Goal: Information Seeking & Learning: Learn about a topic

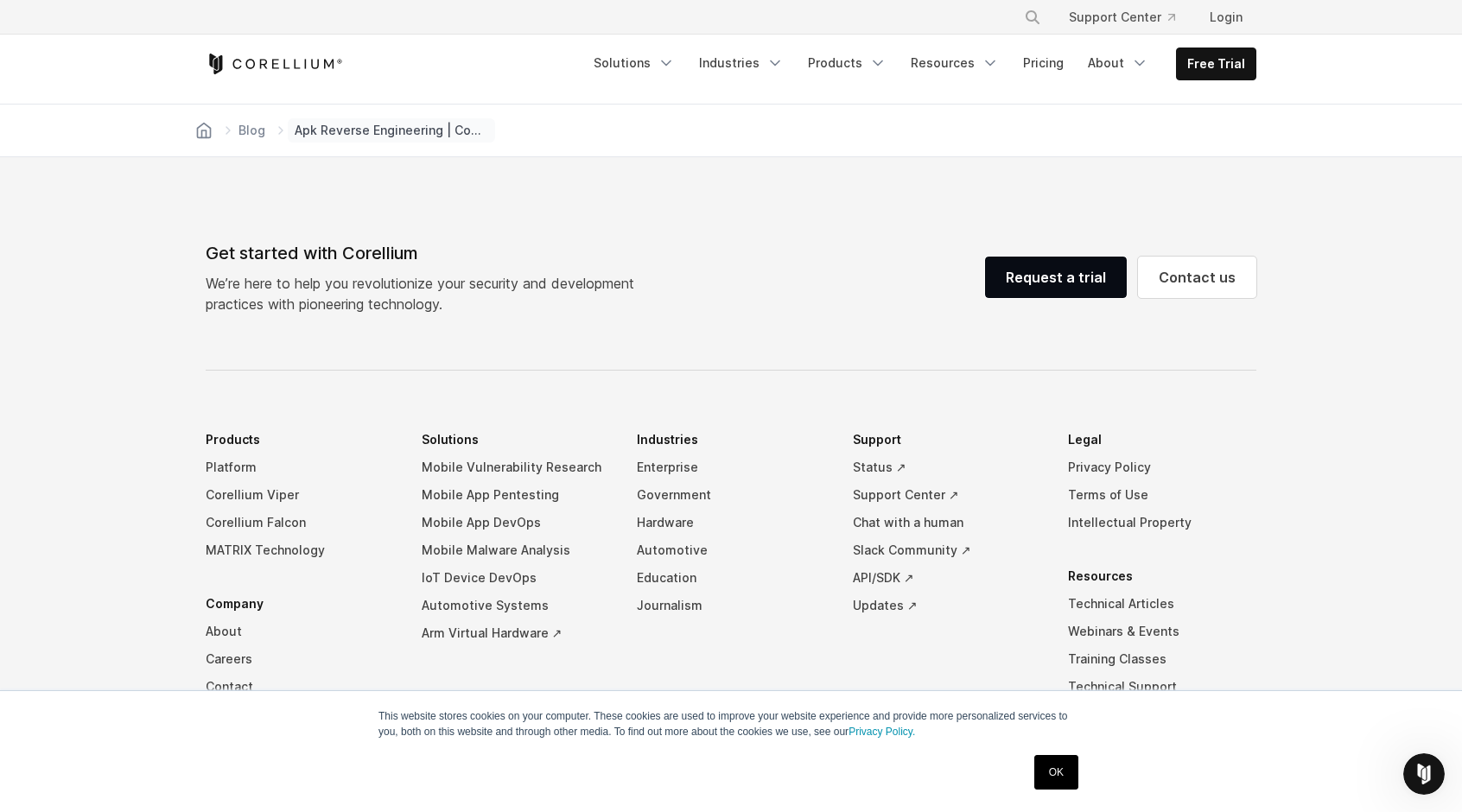
scroll to position [10022, 0]
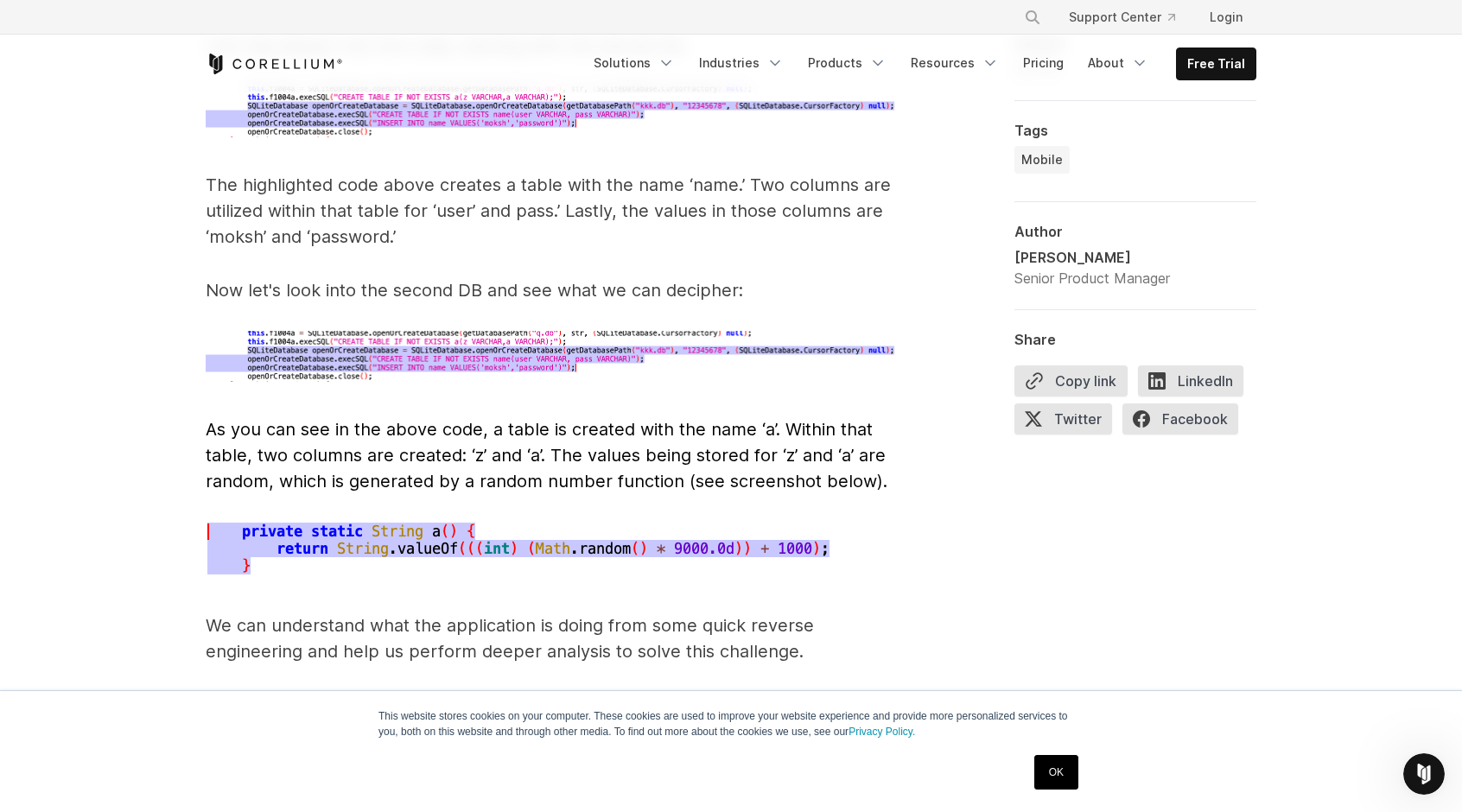
drag, startPoint x: 417, startPoint y: 537, endPoint x: 342, endPoint y: 263, distance: 284.1
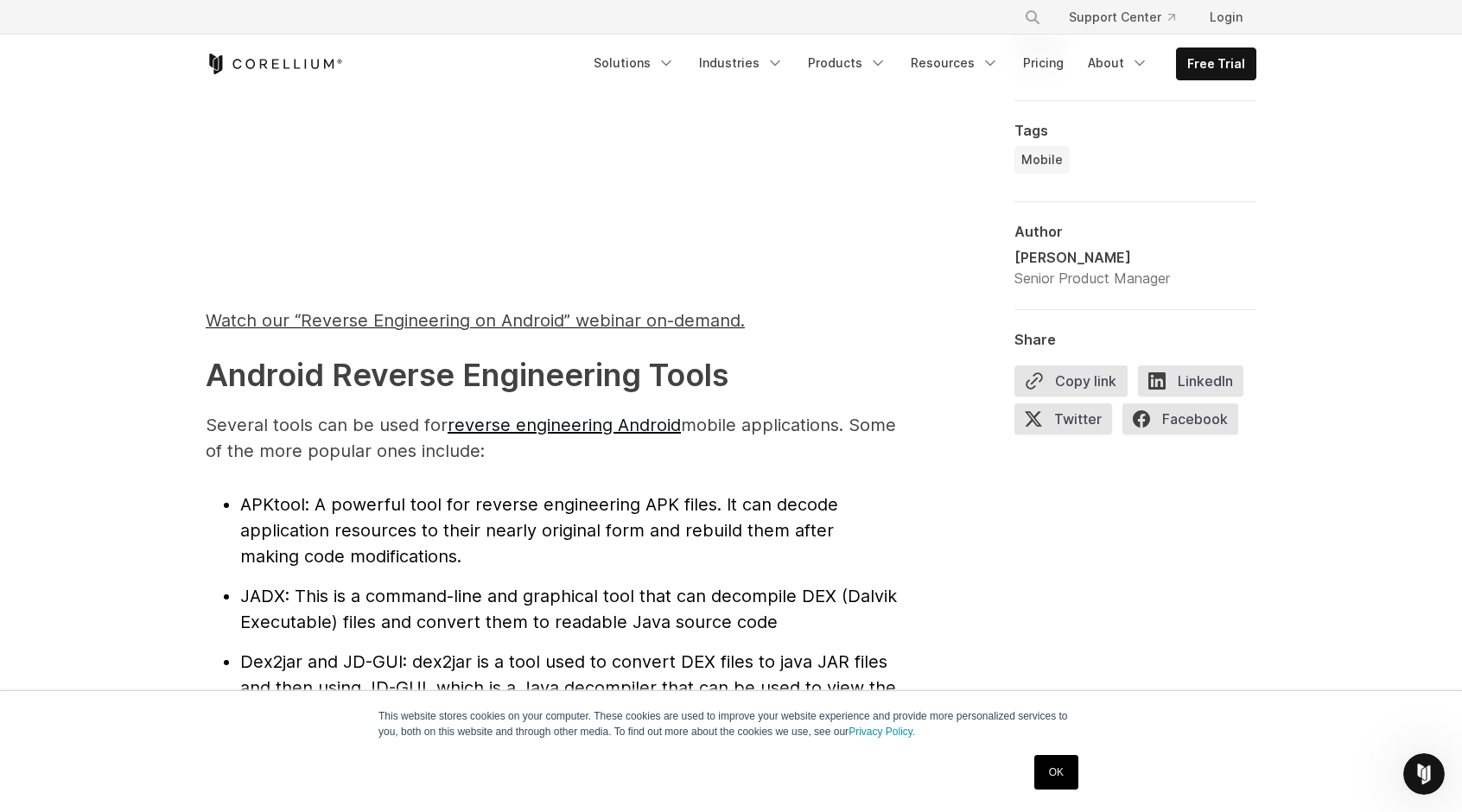
scroll to position [1555, 0]
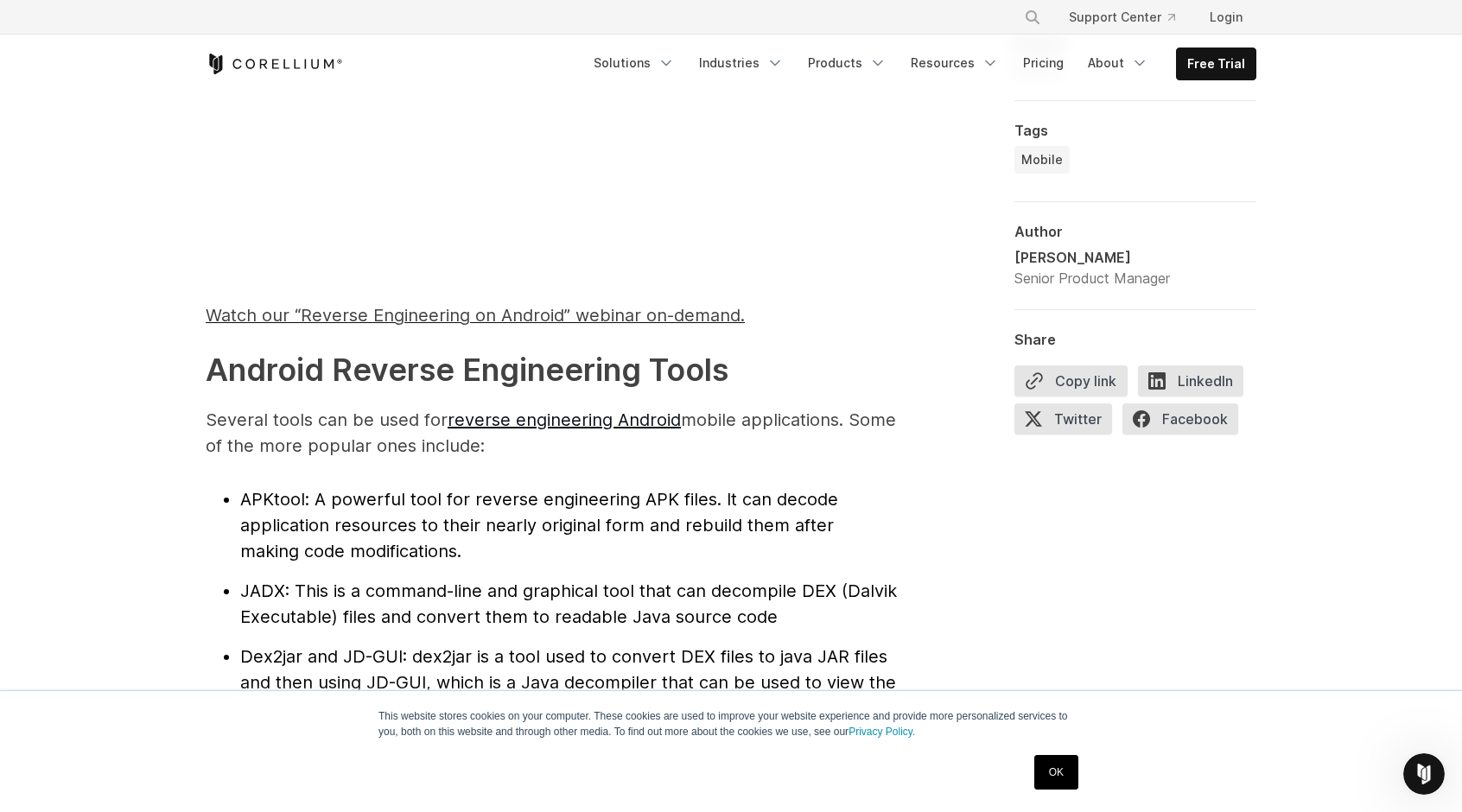
click at [295, 496] on span "APKtool" at bounding box center [273, 500] width 65 height 21
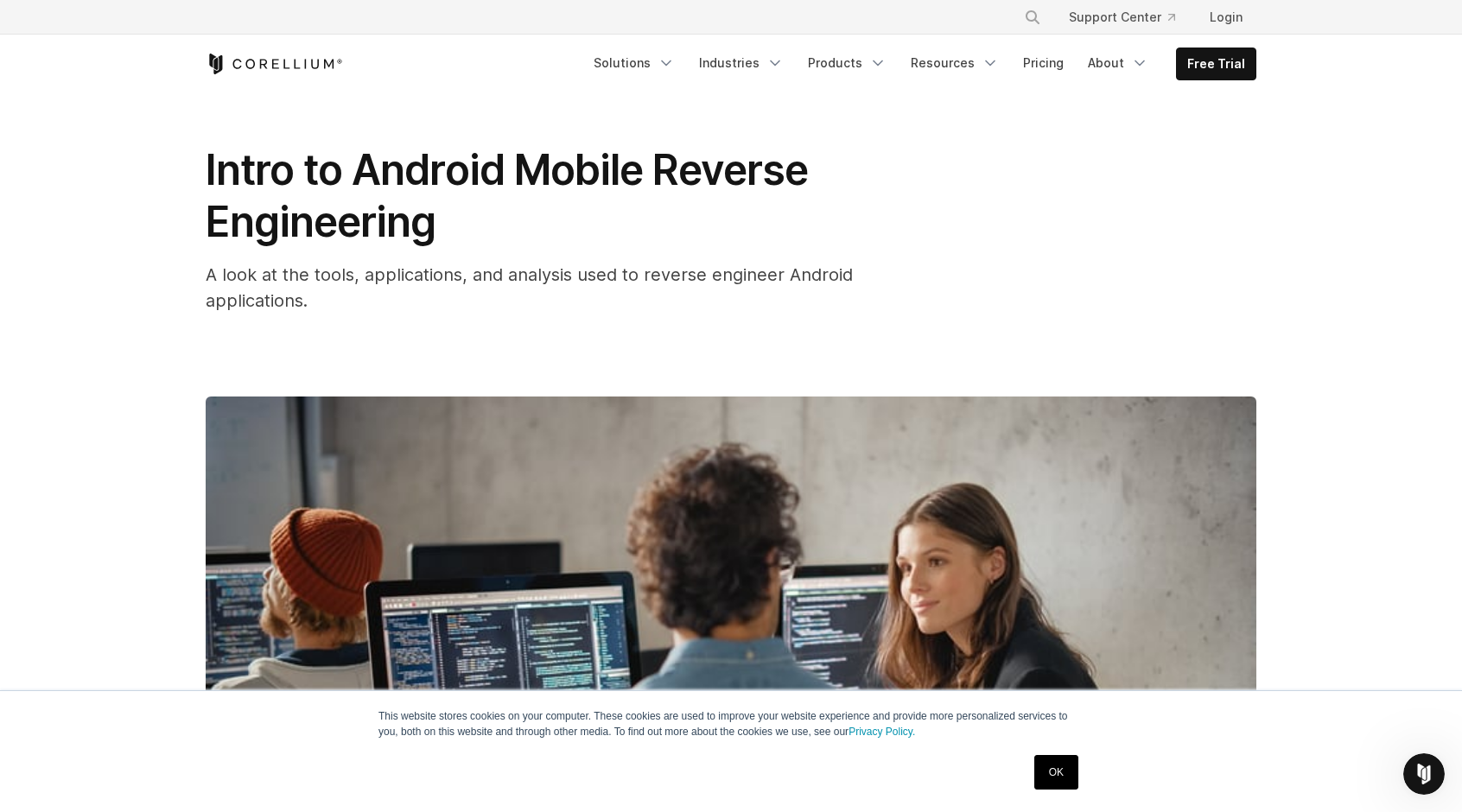
scroll to position [0, 0]
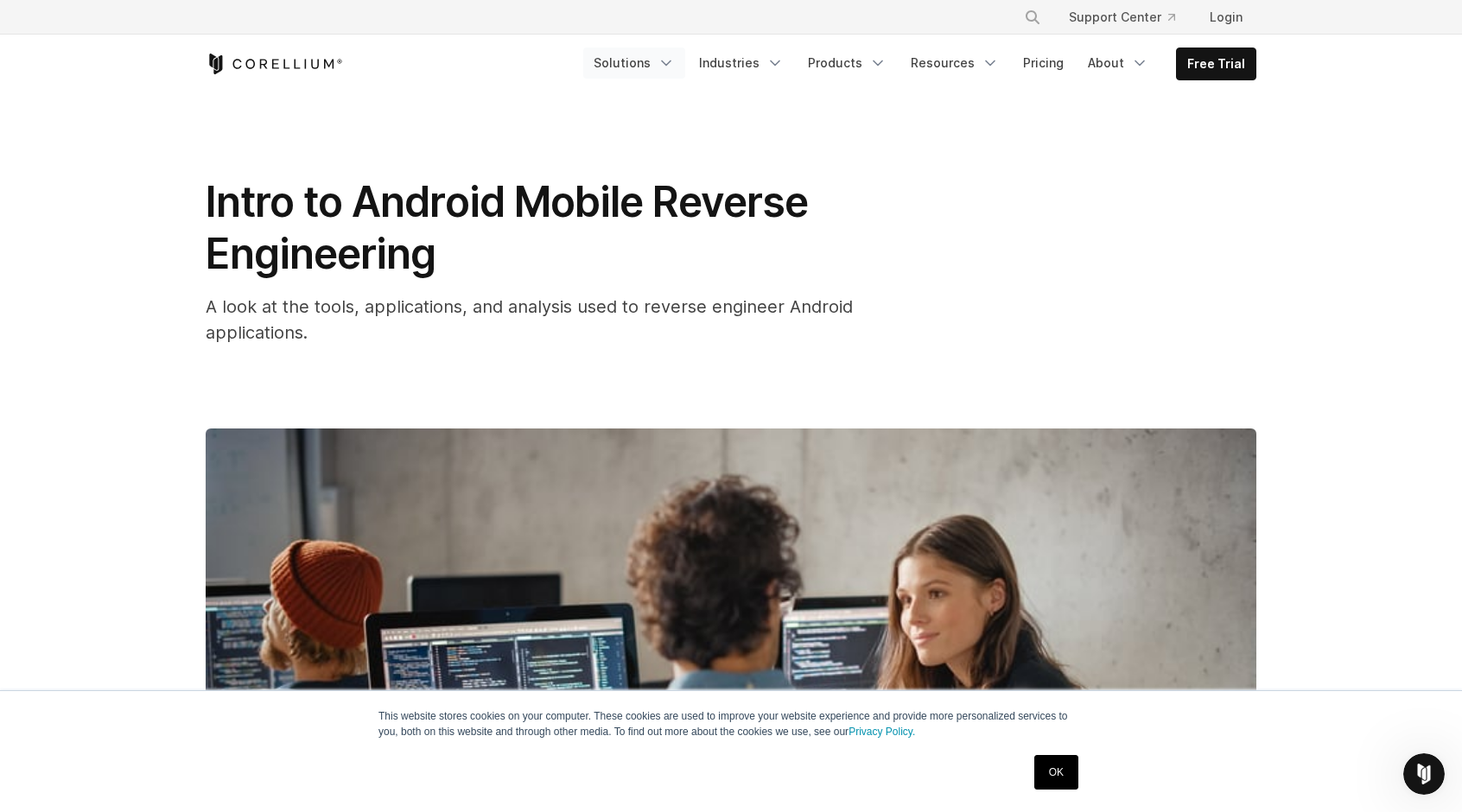
click at [673, 61] on icon "Navigation Menu" at bounding box center [666, 63] width 17 height 17
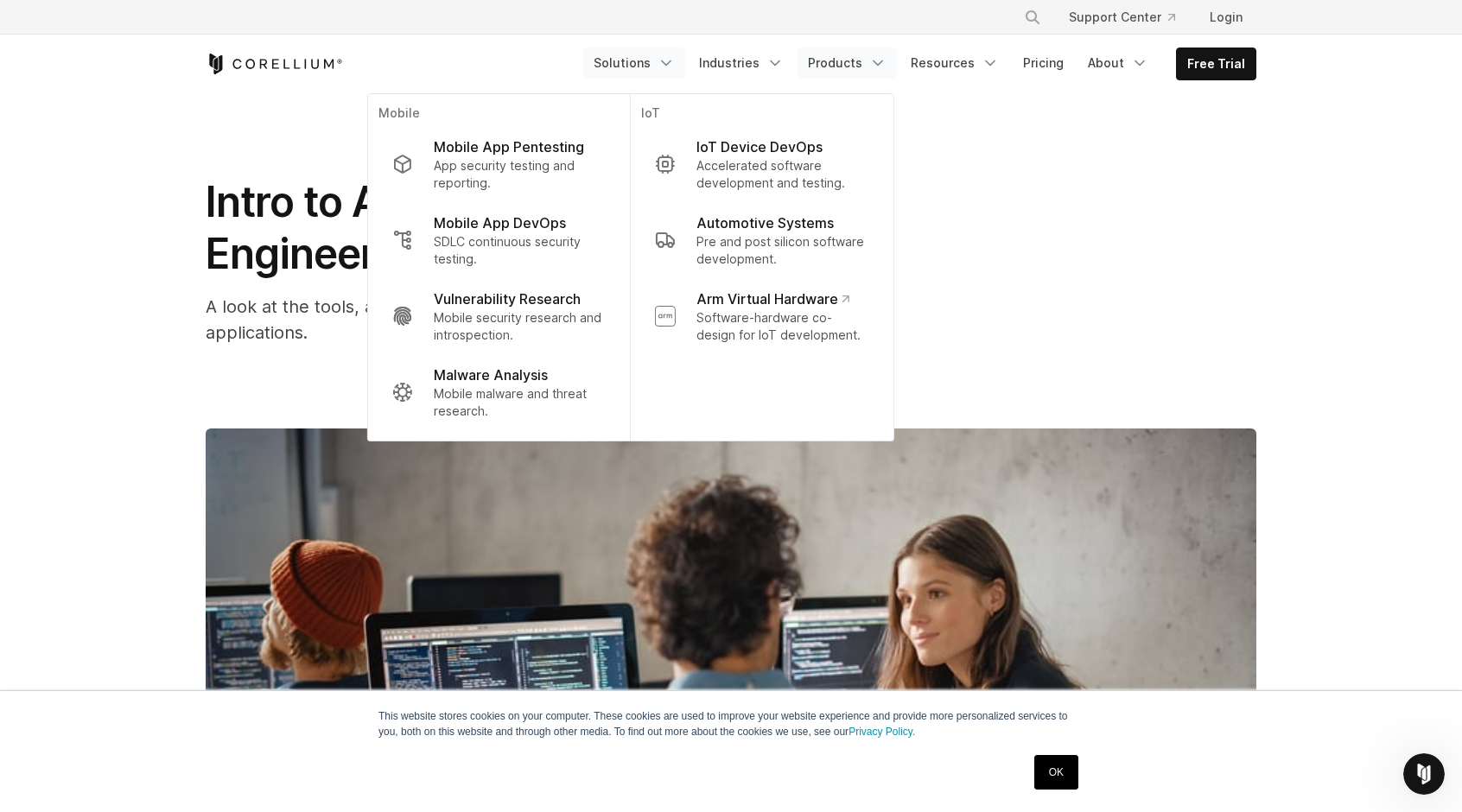
click at [882, 63] on polyline "Navigation Menu" at bounding box center [878, 63] width 9 height 5
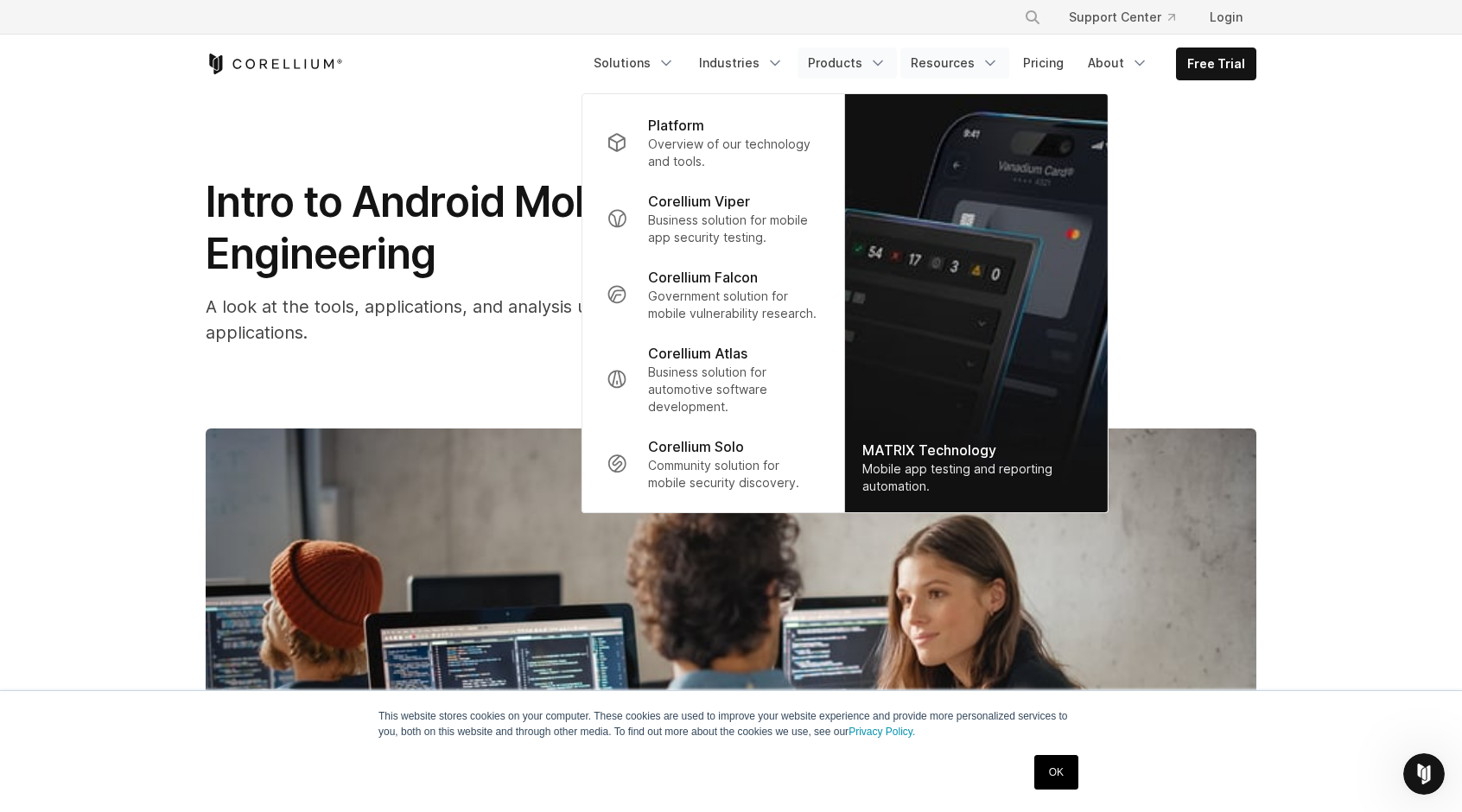
click at [979, 52] on link "Resources" at bounding box center [955, 63] width 109 height 31
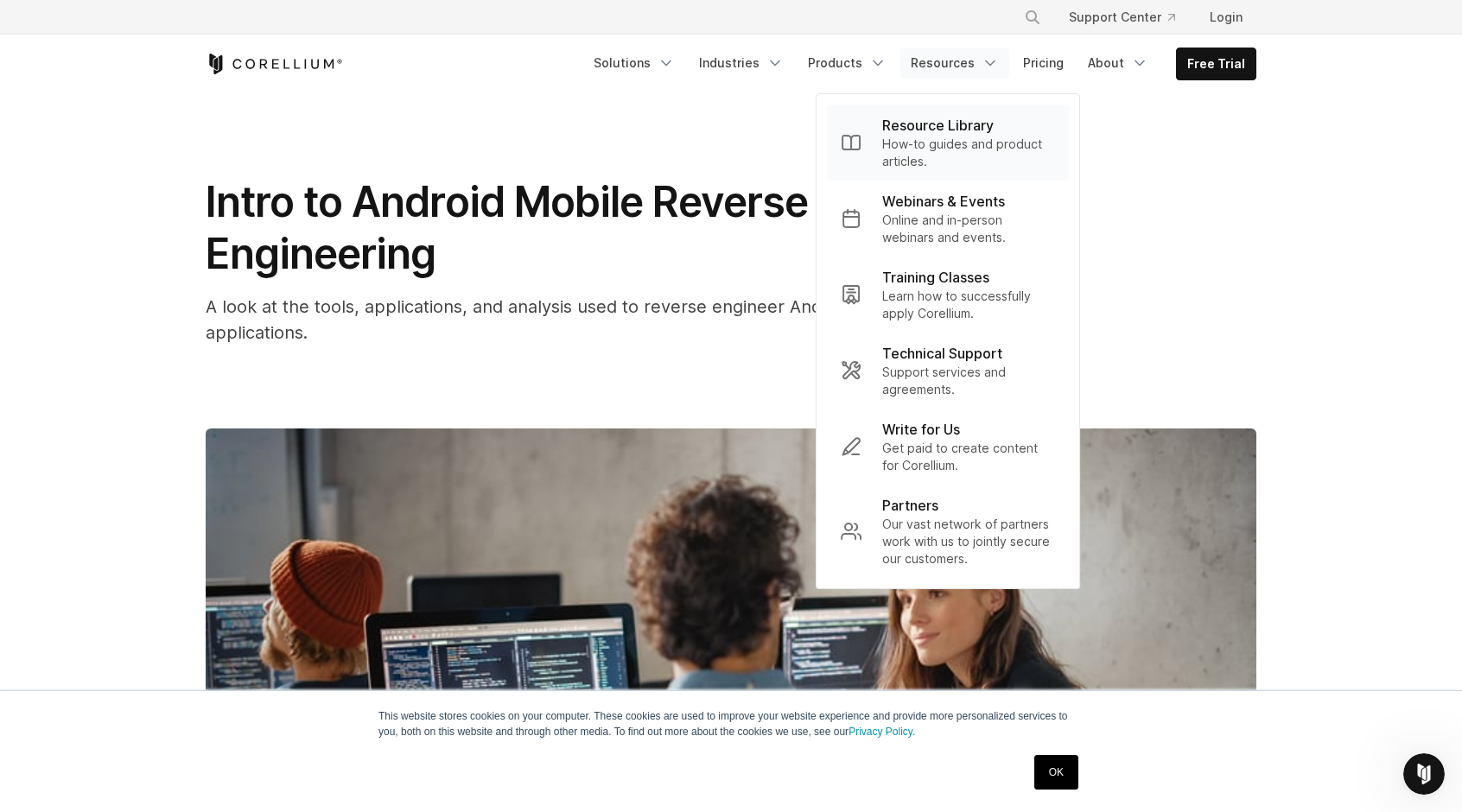
click at [968, 153] on p "How-to guides and product articles." at bounding box center [969, 153] width 172 height 34
